Goal: Information Seeking & Learning: Learn about a topic

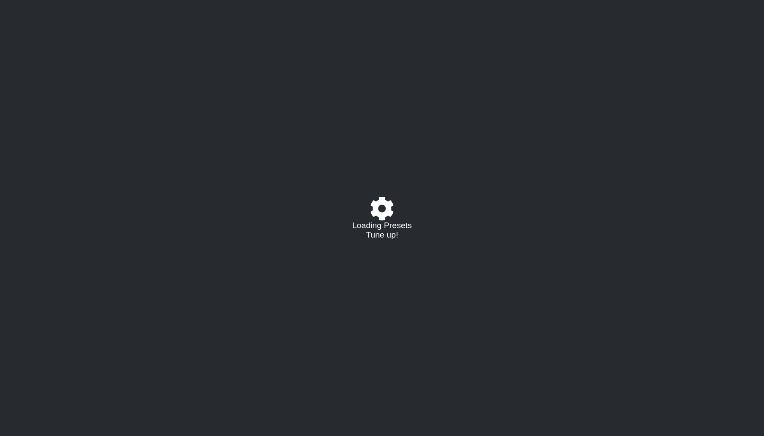
select select "/02C3MKKL"
select select "A"
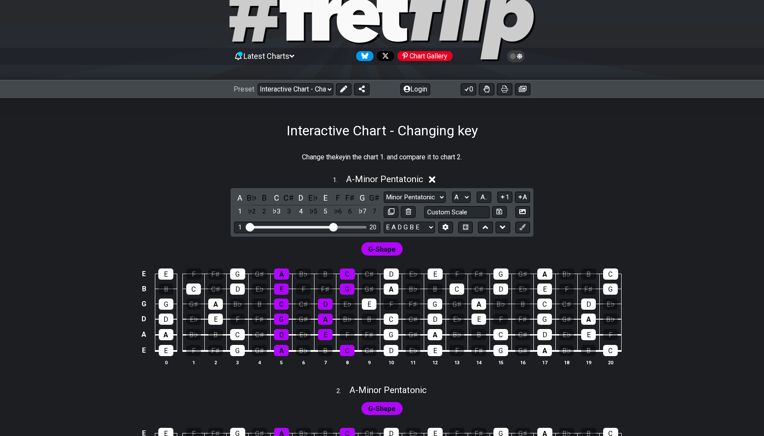
scroll to position [46, 0]
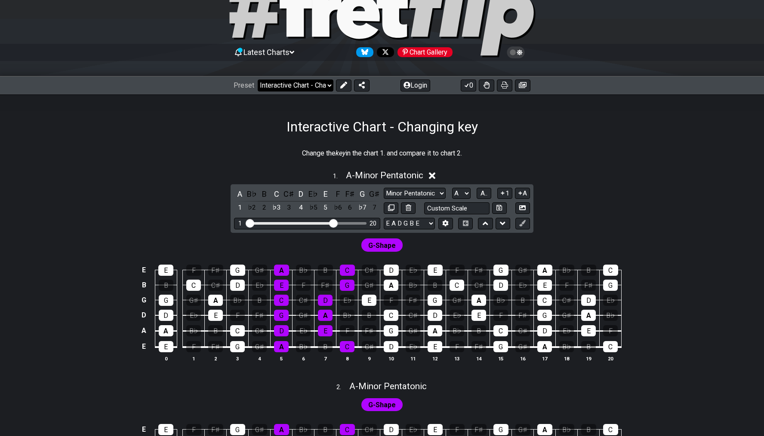
select select "/welcome"
select select "C"
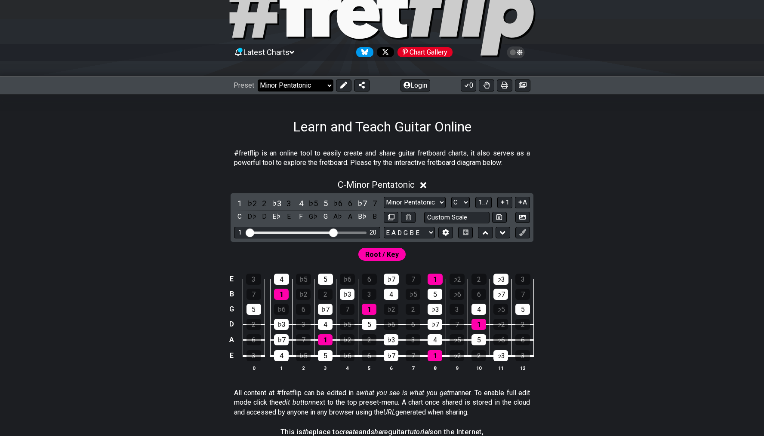
select select "/welcome"
select select "C"
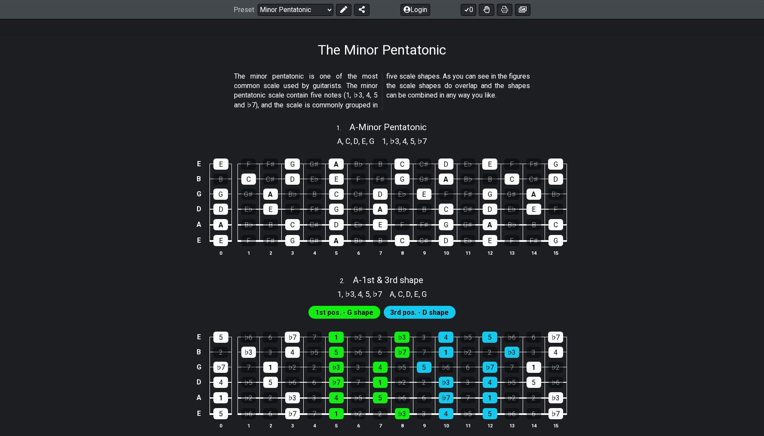
scroll to position [135, 0]
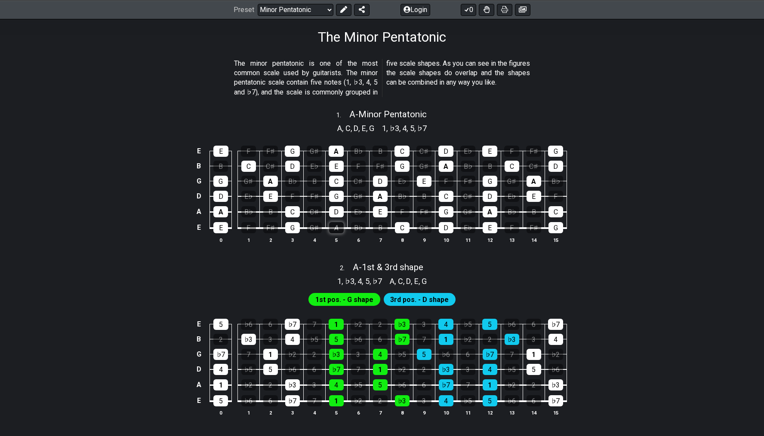
click at [335, 226] on div "A" at bounding box center [336, 227] width 15 height 11
click at [338, 227] on div "A" at bounding box center [336, 227] width 15 height 11
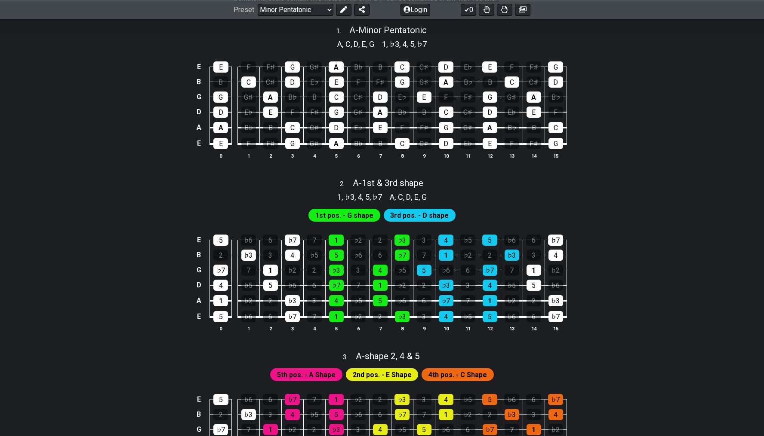
scroll to position [219, 0]
click at [359, 215] on span "1st pos. - G shape" at bounding box center [344, 216] width 58 height 12
click at [423, 224] on div "E 5 ♭6 6 ♭7 7 1 ♭2 2 ♭3 3 4 ♭5 5 ♭6 6 ♭7 B 2 ♭3 3 4 ♭5 5 ♭6 6 ♭7 7 1 ♭2 2 ♭3 3 …" at bounding box center [381, 284] width 671 height 121
click at [426, 216] on span "3rd pos. - D shape" at bounding box center [419, 216] width 58 height 12
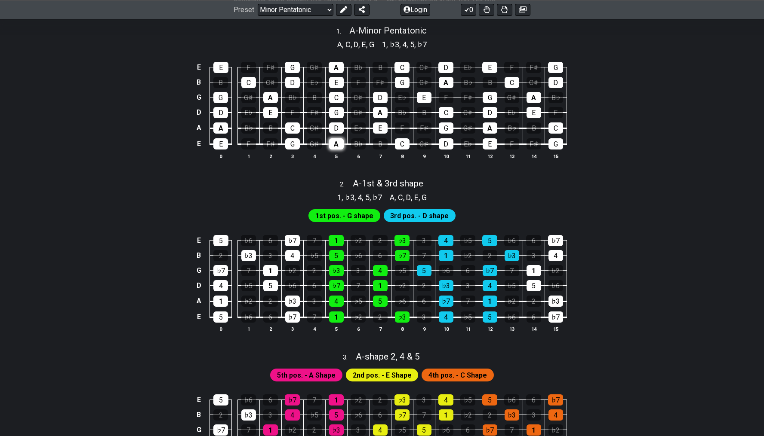
click at [338, 144] on div "A" at bounding box center [336, 143] width 15 height 11
click at [404, 144] on div "C" at bounding box center [402, 143] width 15 height 11
click at [335, 144] on div "A" at bounding box center [336, 143] width 15 height 11
click at [402, 147] on div "C" at bounding box center [402, 143] width 15 height 11
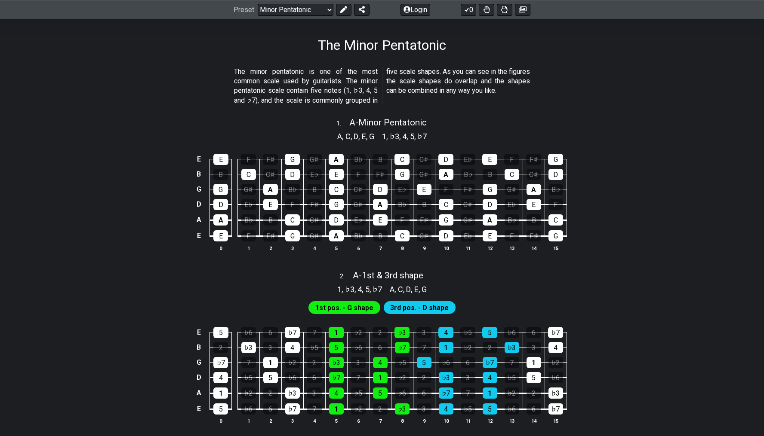
scroll to position [120, 0]
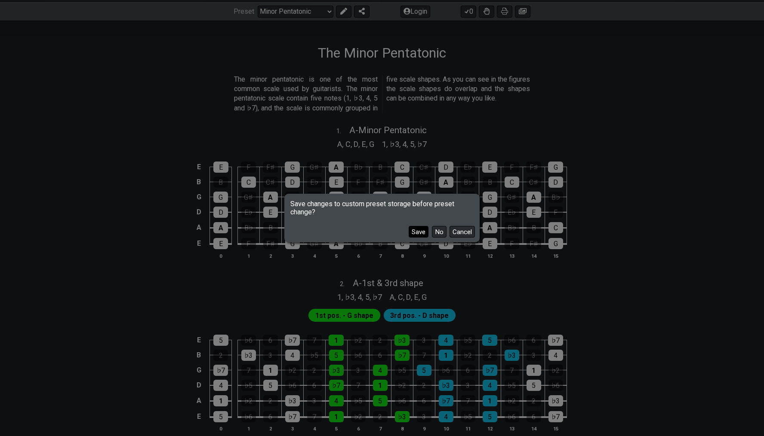
click at [421, 235] on button "Save" at bounding box center [418, 232] width 20 height 12
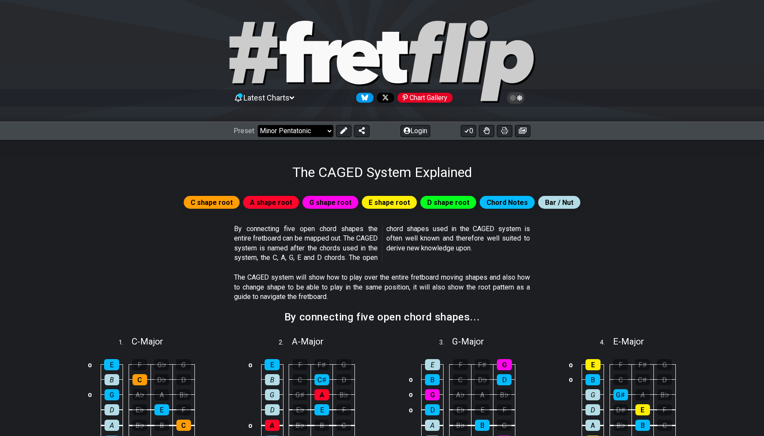
select select "/the-caged-system"
select select "C"
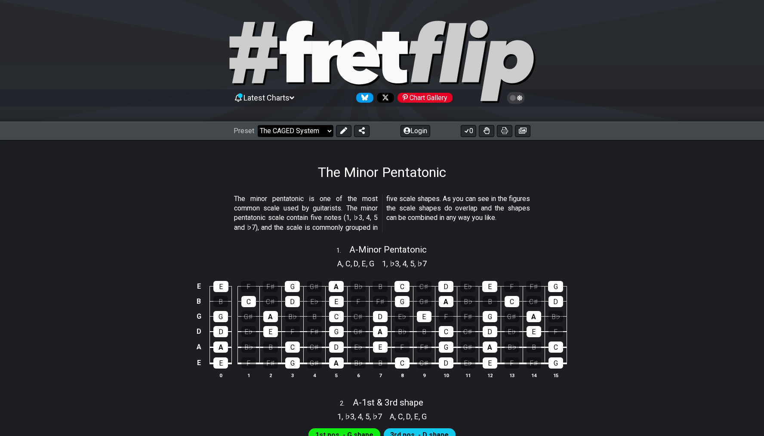
select select "/minor-pentatonic"
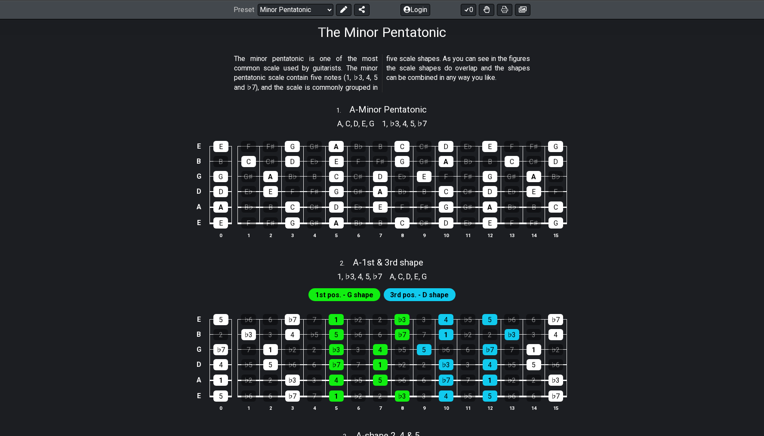
scroll to position [140, 0]
click at [388, 112] on span "A - Minor Pentatonic" at bounding box center [387, 110] width 77 height 10
select select "A"
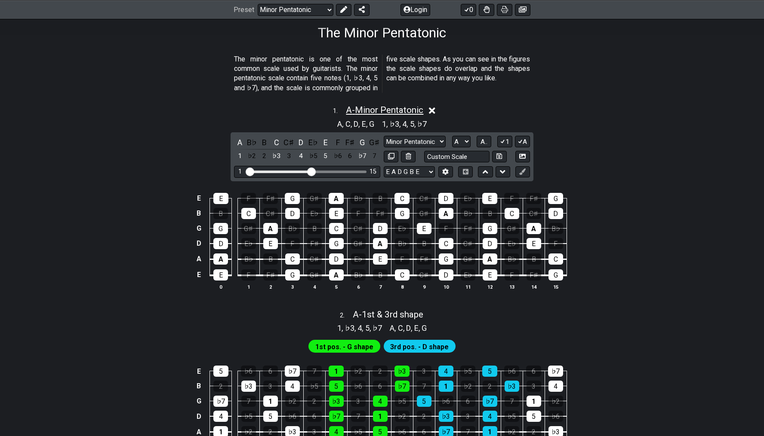
click at [389, 111] on span "A - Minor Pentatonic" at bounding box center [384, 110] width 77 height 10
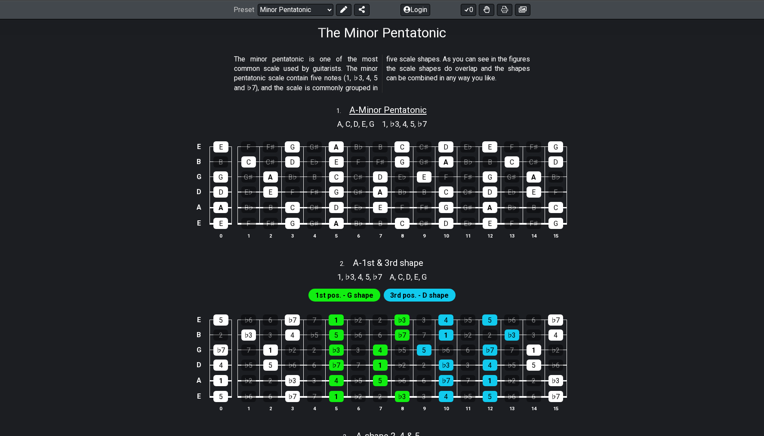
click at [393, 107] on span "A - Minor Pentatonic" at bounding box center [387, 110] width 77 height 10
select select "A"
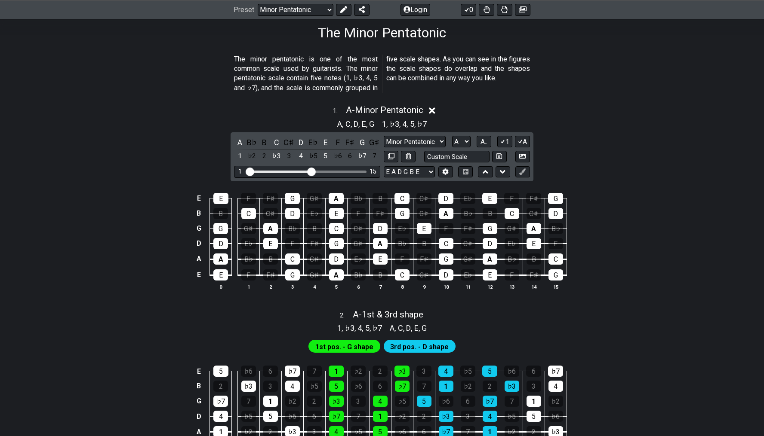
click at [677, 177] on div "1 . A - Minor Pentatonic A , C , D , E , G 1 , ♭3 , 4 , 5 , ♭7 A B♭ B C C♯ D E♭…" at bounding box center [381, 201] width 671 height 203
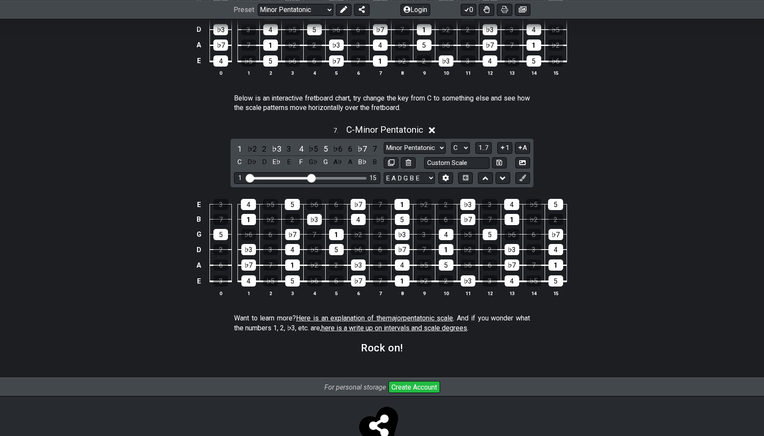
scroll to position [1168, 0]
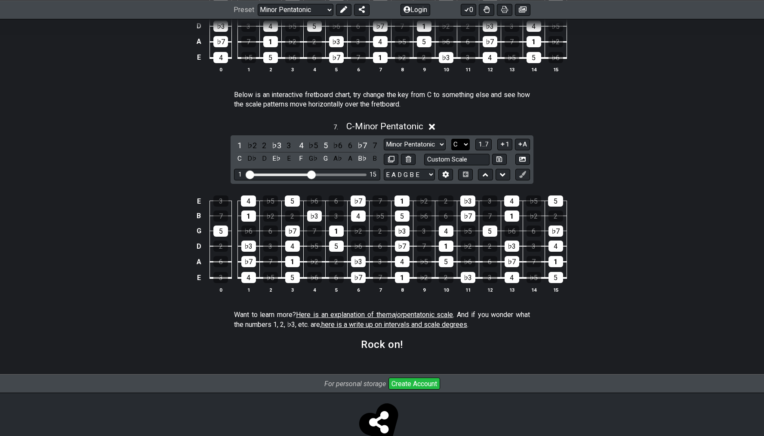
select select "A"
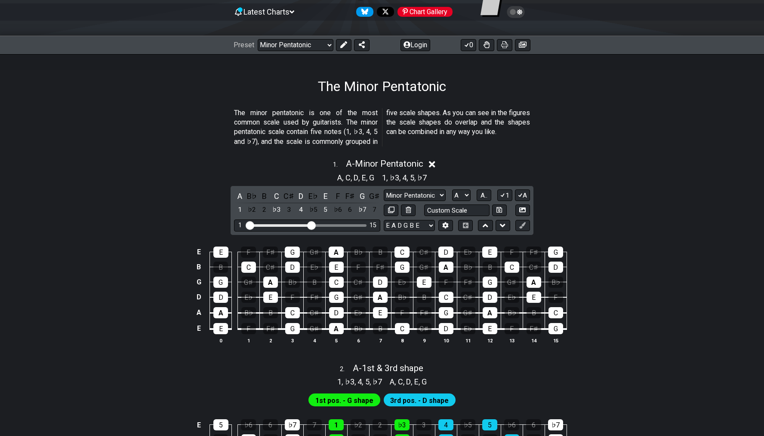
scroll to position [152, 0]
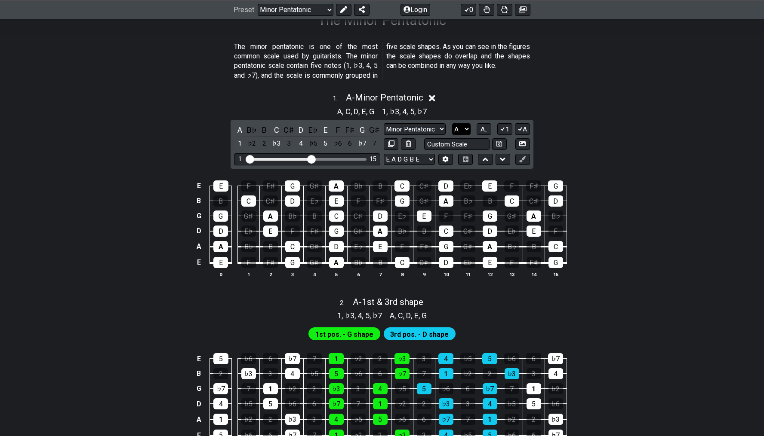
select select "B"
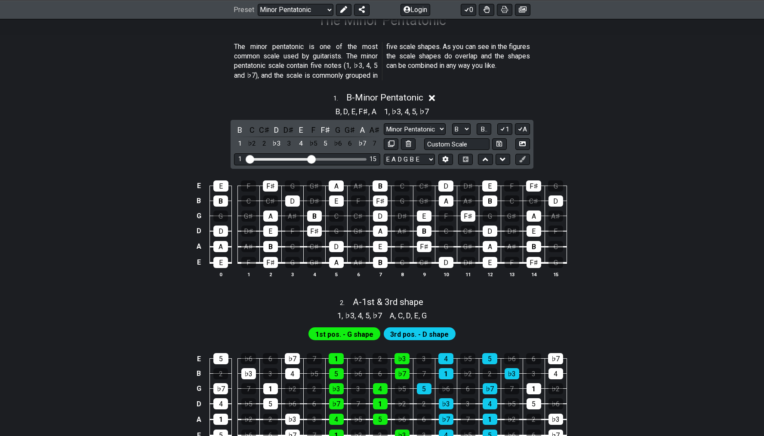
click at [629, 104] on div "B , D , E , F♯ , A 1 , ♭3 , 4 , 5 , ♭7" at bounding box center [381, 111] width 671 height 14
